Goal: Task Accomplishment & Management: Manage account settings

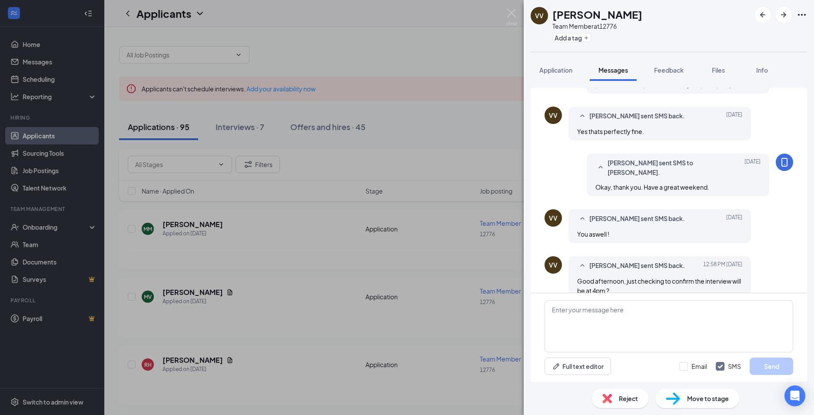
scroll to position [260, 0]
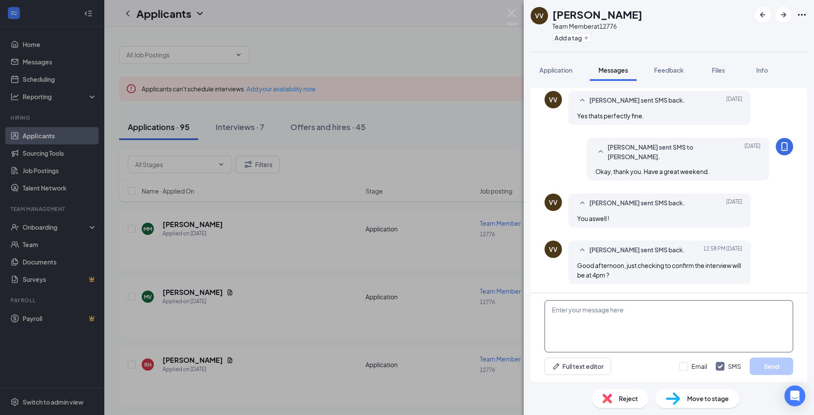
click at [626, 323] on textarea at bounding box center [669, 326] width 249 height 52
click at [629, 314] on textarea "Yes, I will see you then.ES" at bounding box center [669, 326] width 249 height 52
type textarea "Yes, I will see you then."
click at [780, 366] on button "Send" at bounding box center [771, 365] width 43 height 17
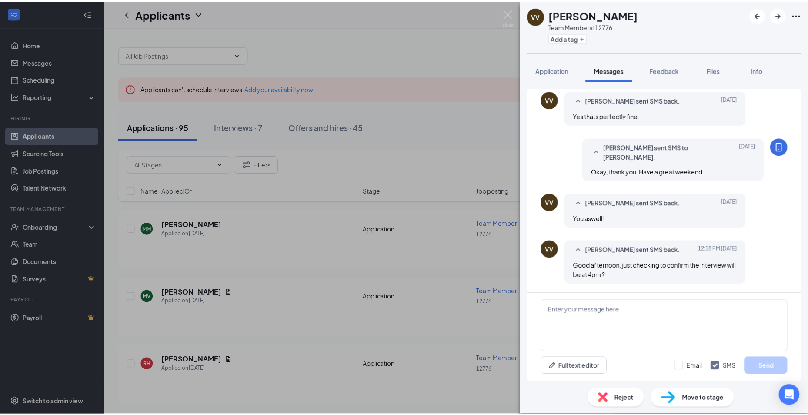
scroll to position [315, 0]
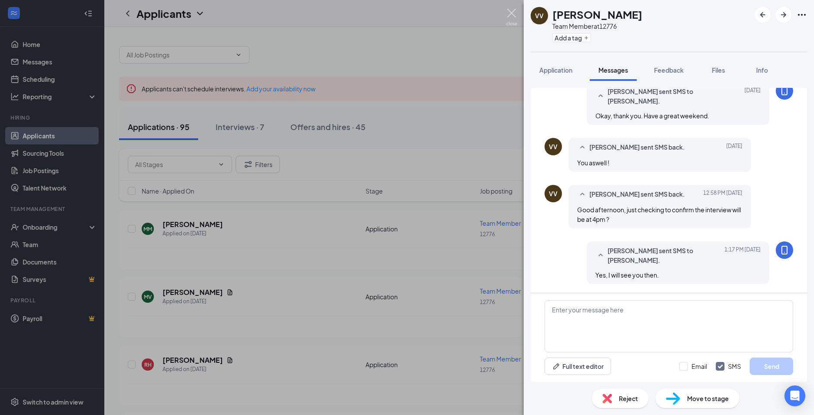
click at [510, 12] on img at bounding box center [512, 17] width 11 height 17
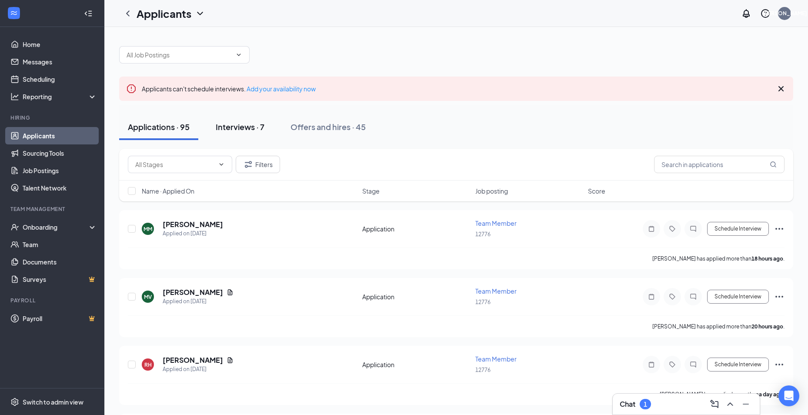
click at [251, 126] on div "Interviews · 7" at bounding box center [240, 126] width 49 height 11
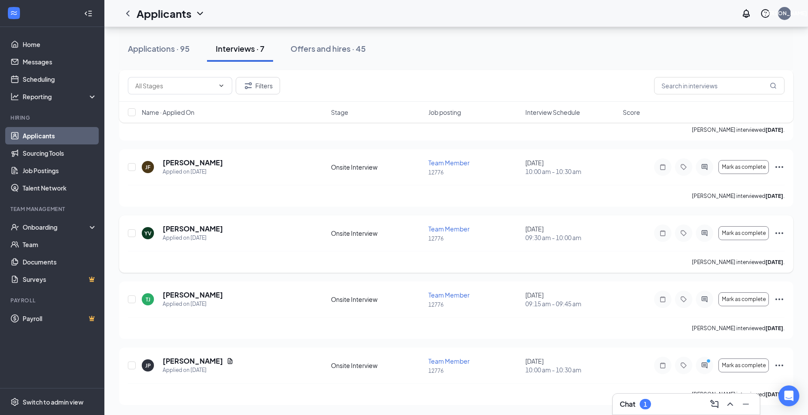
scroll to position [260, 0]
click at [43, 223] on div "Onboarding" at bounding box center [56, 227] width 67 height 9
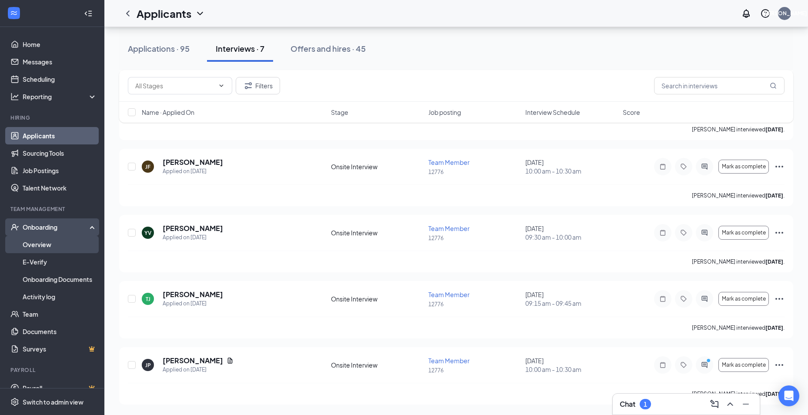
click at [40, 246] on link "Overview" at bounding box center [60, 244] width 74 height 17
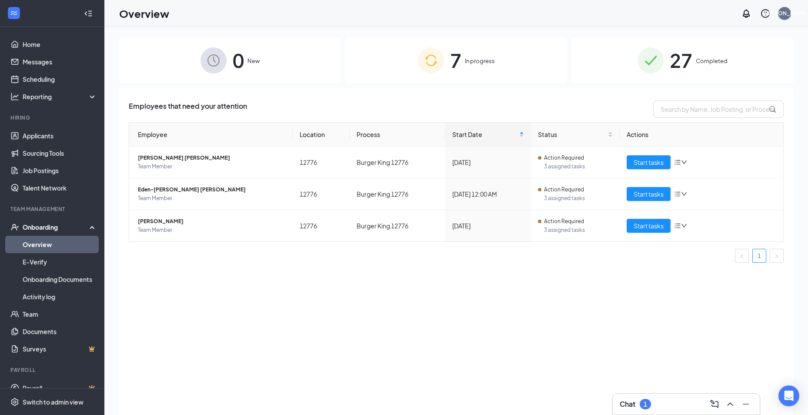
click at [466, 67] on div "7 In progress" at bounding box center [456, 60] width 222 height 46
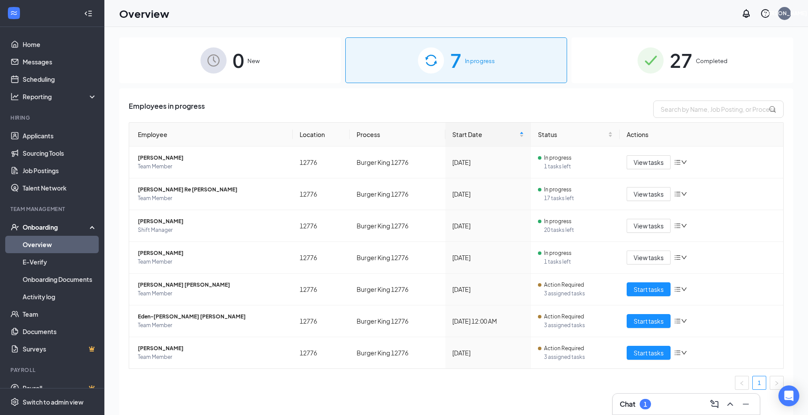
click at [253, 65] on span "New" at bounding box center [253, 61] width 12 height 9
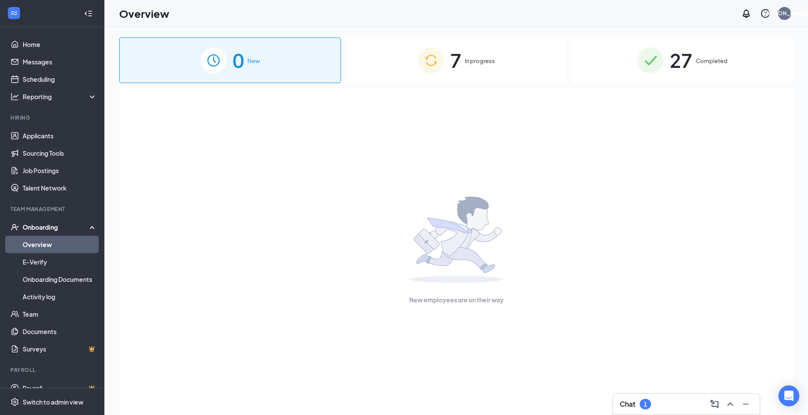
click at [433, 40] on div "7 In progress" at bounding box center [456, 60] width 222 height 46
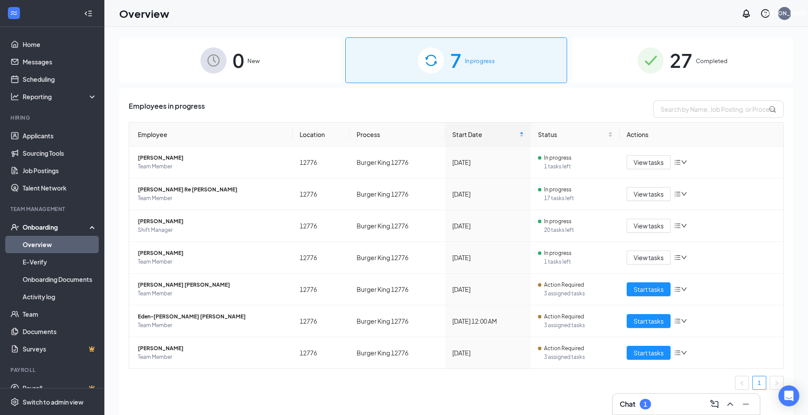
click at [715, 54] on div "27 Completed" at bounding box center [682, 60] width 222 height 46
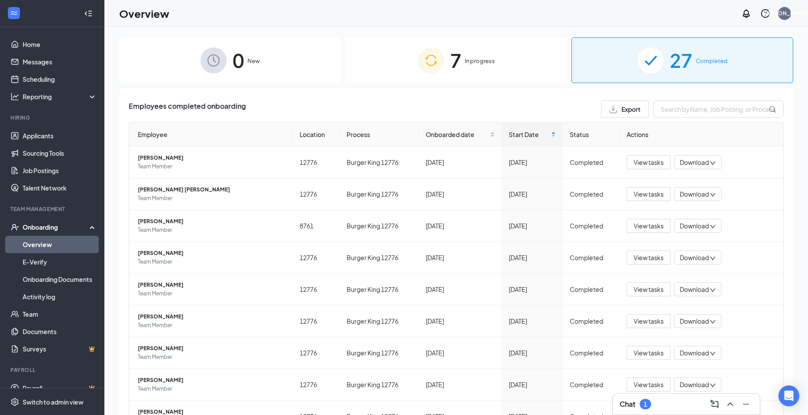
click at [430, 65] on img at bounding box center [431, 60] width 26 height 26
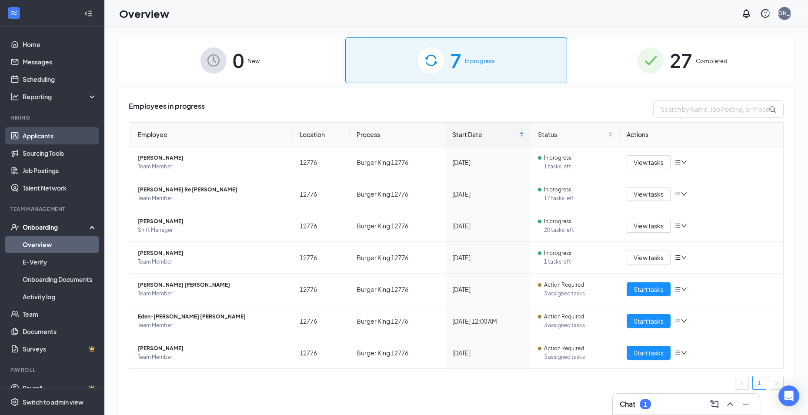
click at [54, 133] on link "Applicants" at bounding box center [60, 135] width 74 height 17
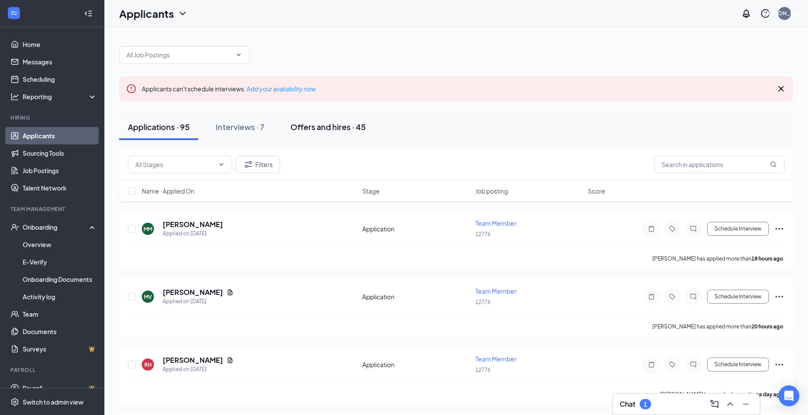
click at [326, 129] on div "Offers and hires · 45" at bounding box center [327, 126] width 75 height 11
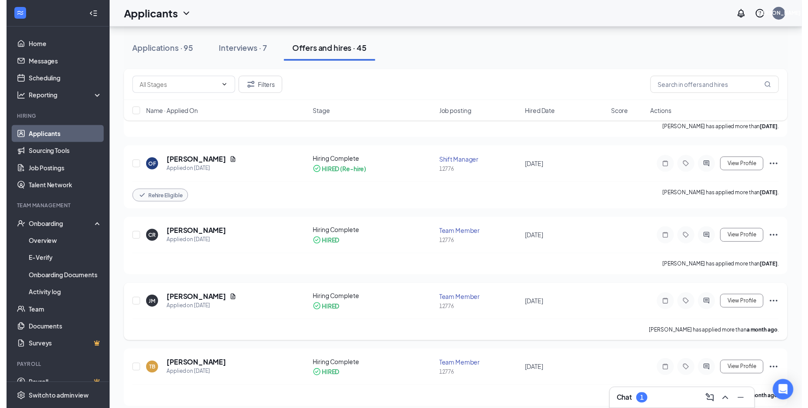
scroll to position [217, 0]
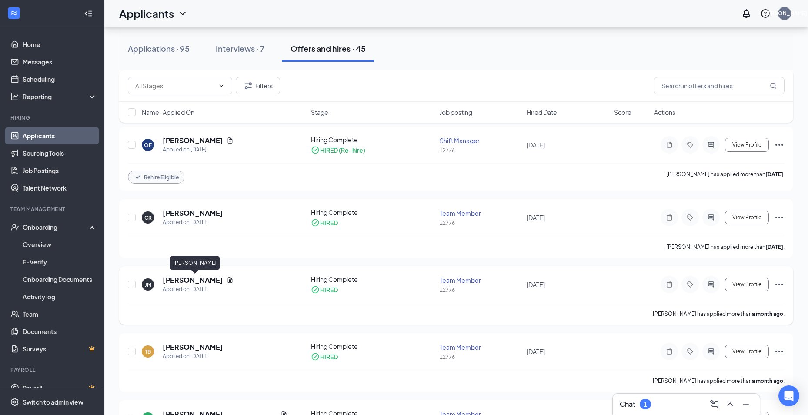
click at [223, 283] on h5 "[PERSON_NAME]" at bounding box center [193, 280] width 60 height 10
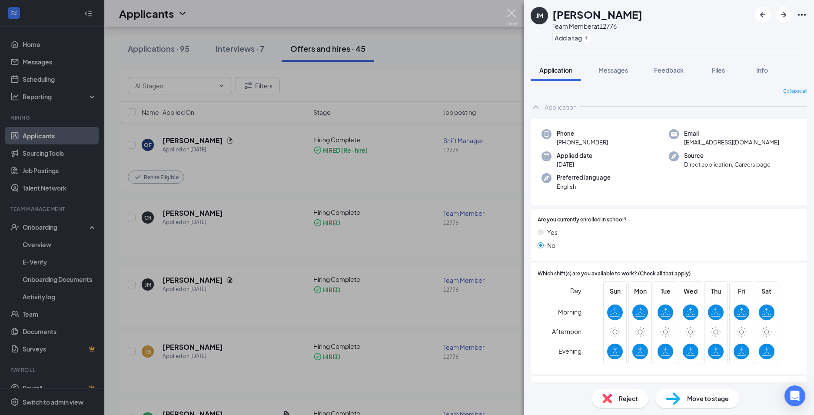
click at [514, 16] on img at bounding box center [512, 17] width 11 height 17
